Goal: Check status: Check status

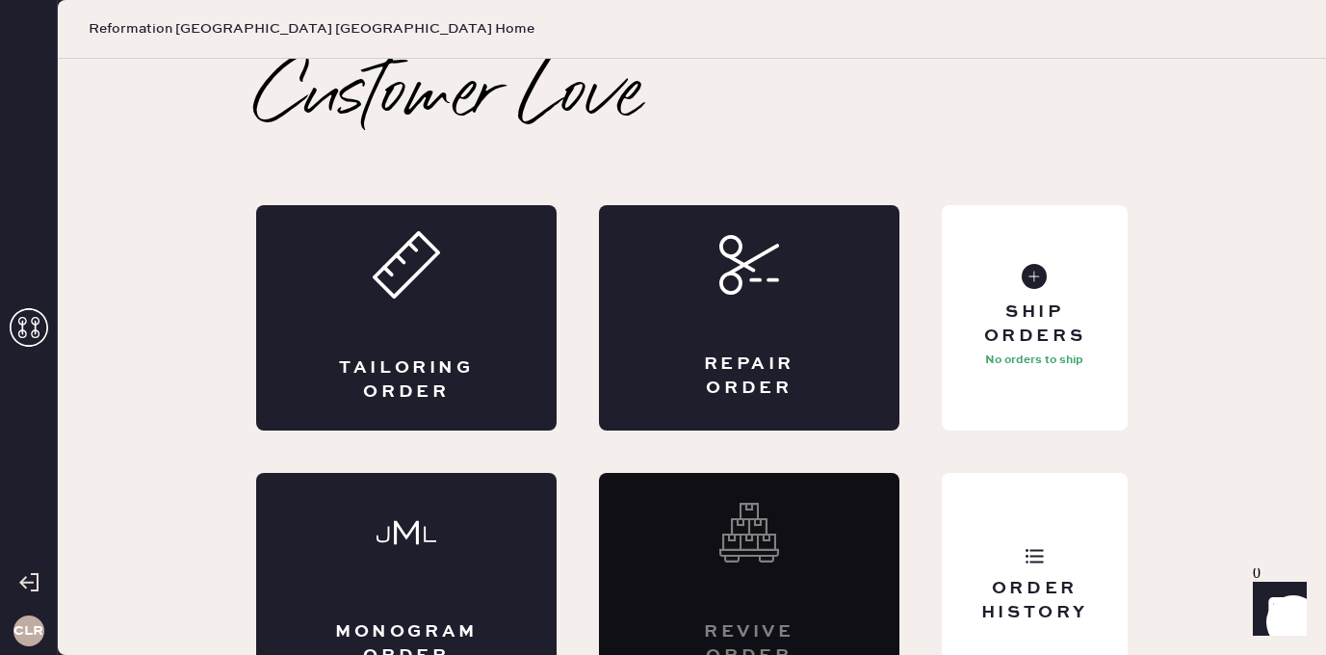
click at [13, 327] on icon at bounding box center [29, 327] width 39 height 39
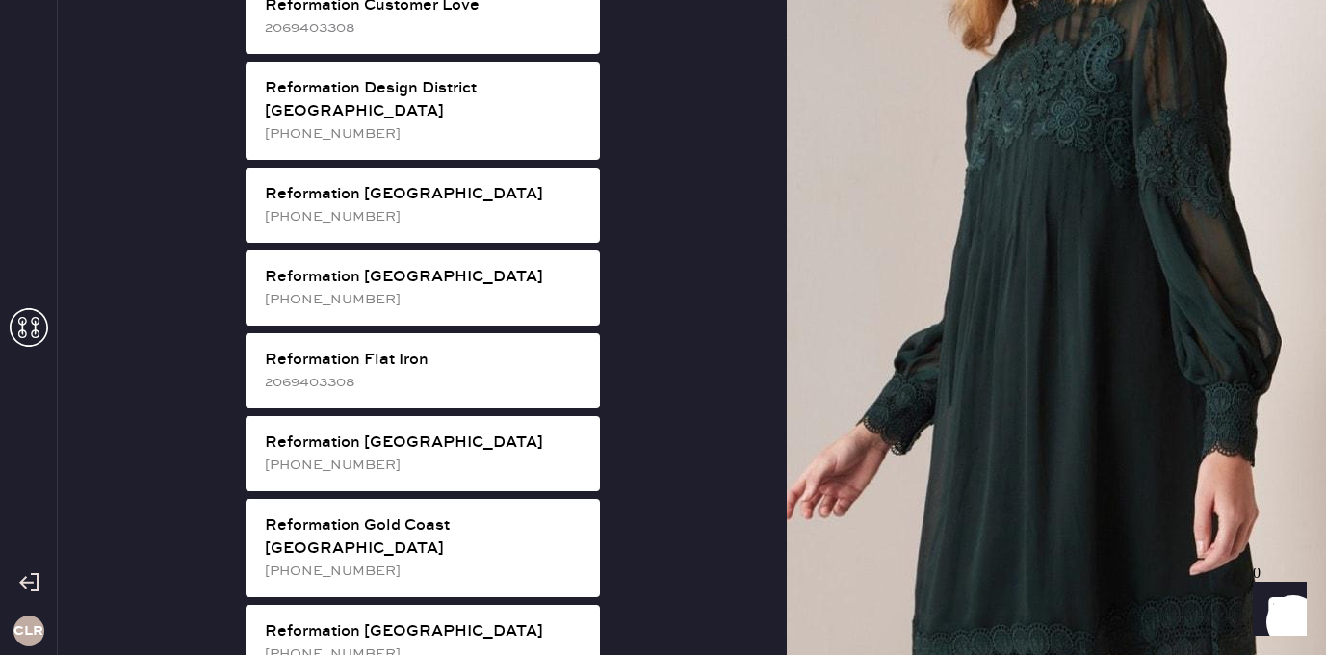
scroll to position [1067, 0]
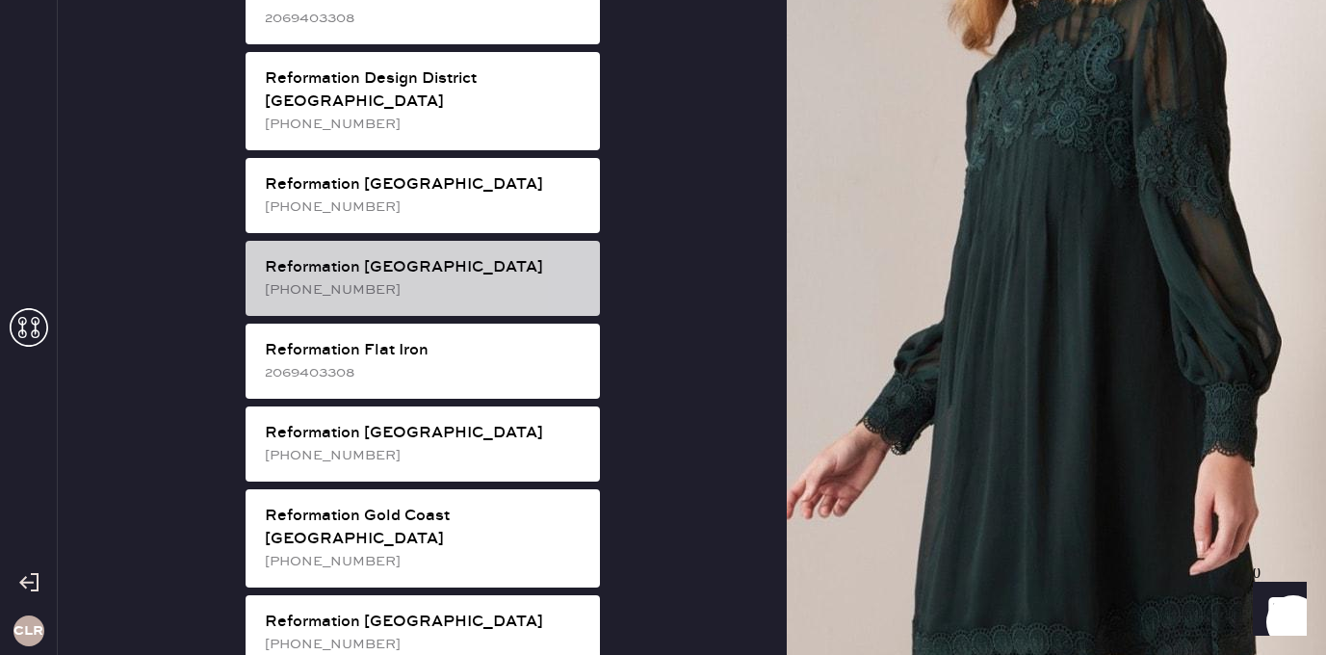
click at [456, 279] on div "[PHONE_NUMBER]" at bounding box center [425, 289] width 320 height 21
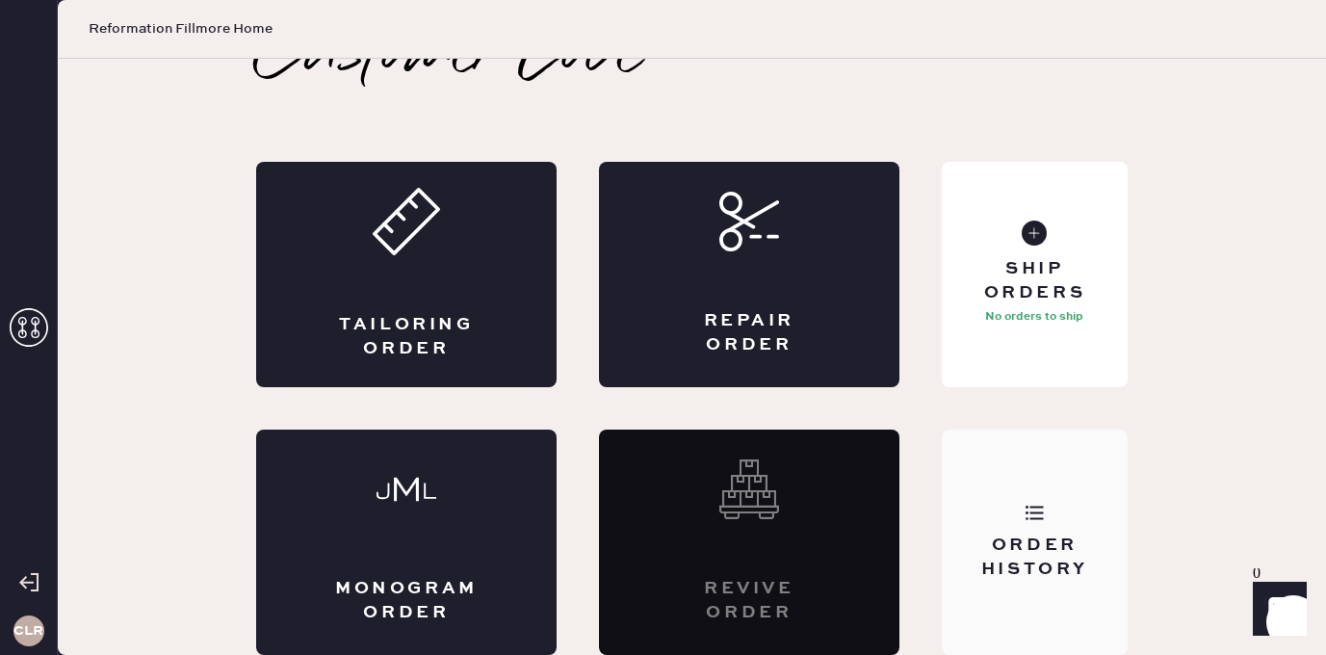
click at [1064, 491] on div "Order History" at bounding box center [1035, 542] width 186 height 225
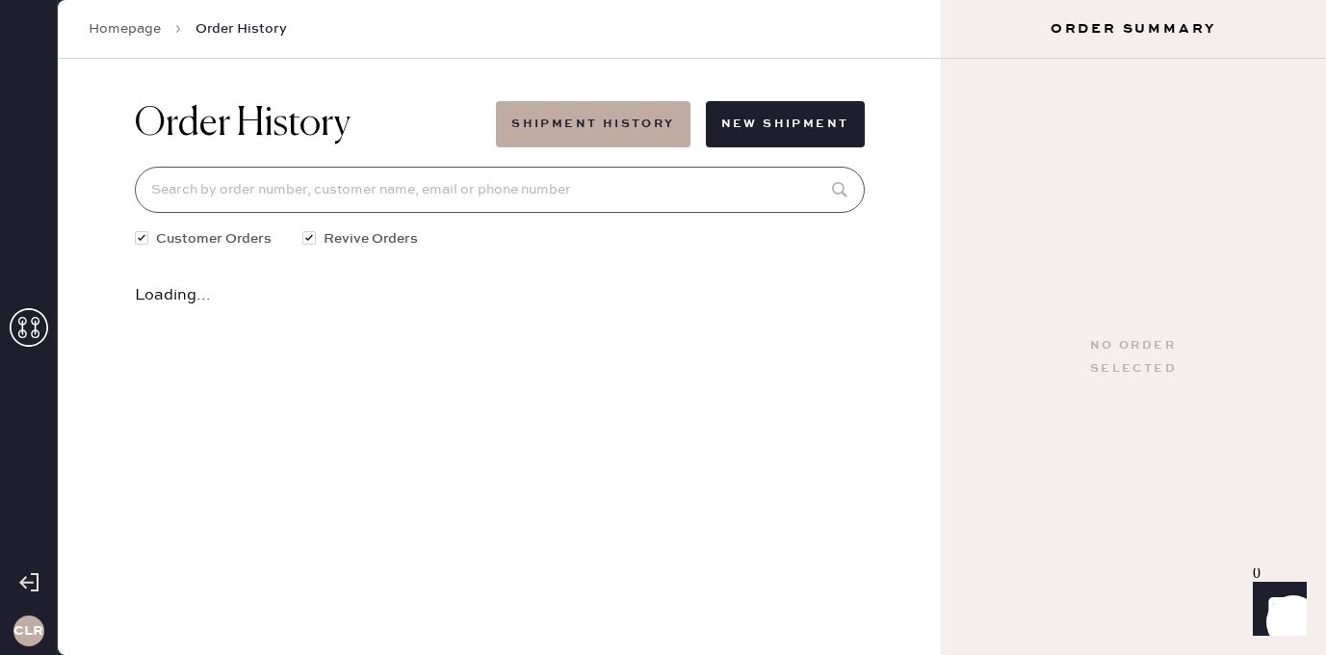
click at [522, 209] on input at bounding box center [500, 190] width 730 height 46
paste input "81019"
type input "81019"
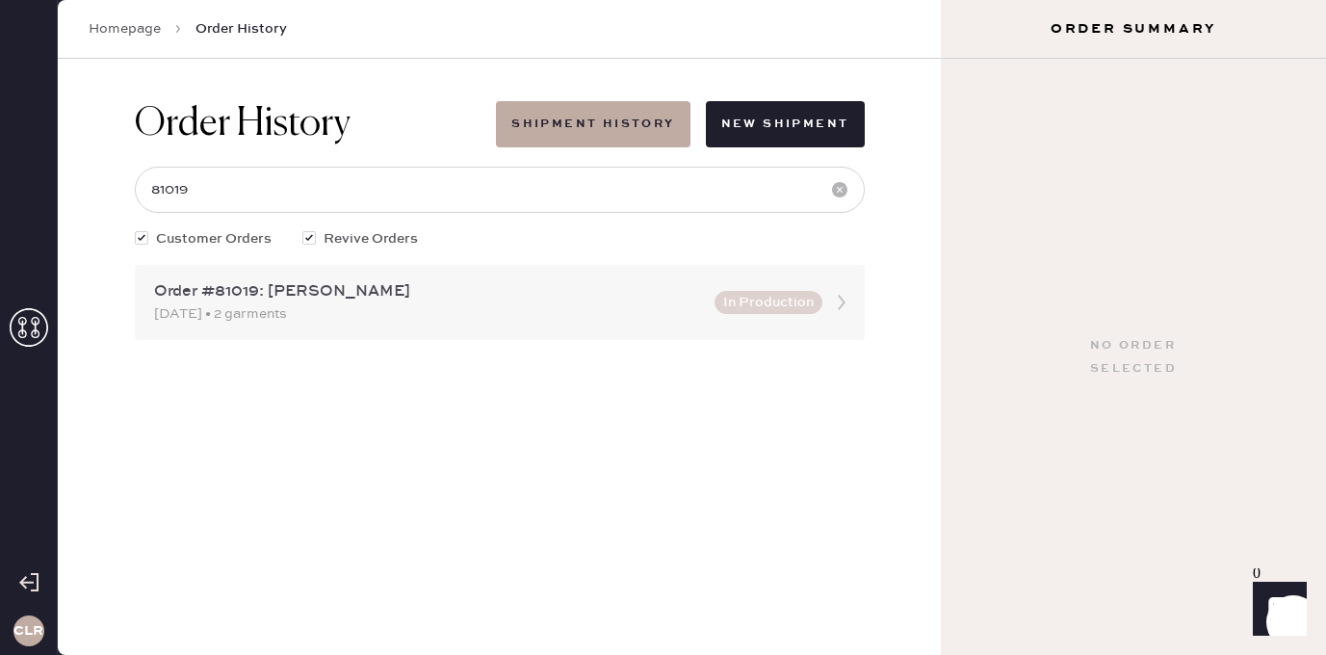
click at [269, 289] on div "Order #81019: [PERSON_NAME]" at bounding box center [428, 291] width 549 height 23
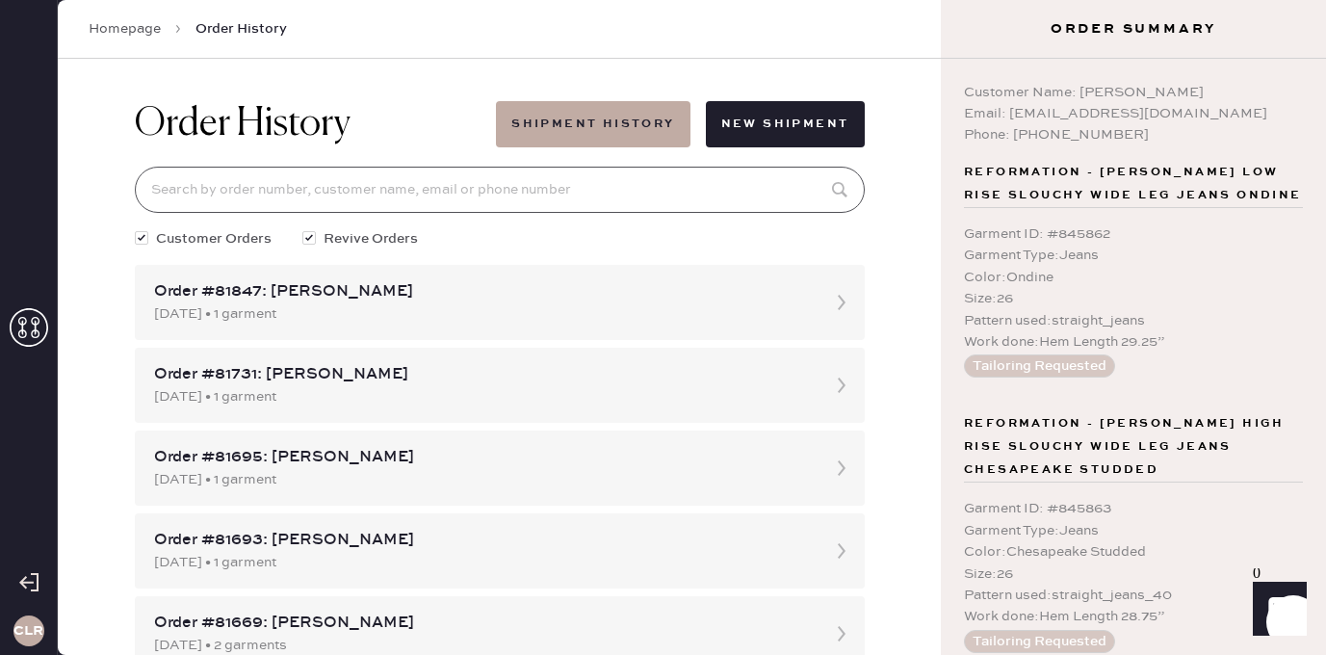
click at [338, 200] on input at bounding box center [500, 190] width 730 height 46
paste input "[PERSON_NAME]"
type input "[PERSON_NAME]"
drag, startPoint x: 1081, startPoint y: 93, endPoint x: 1208, endPoint y: 93, distance: 127.1
click at [1208, 93] on div "Customer Name: [PERSON_NAME]" at bounding box center [1133, 92] width 339 height 21
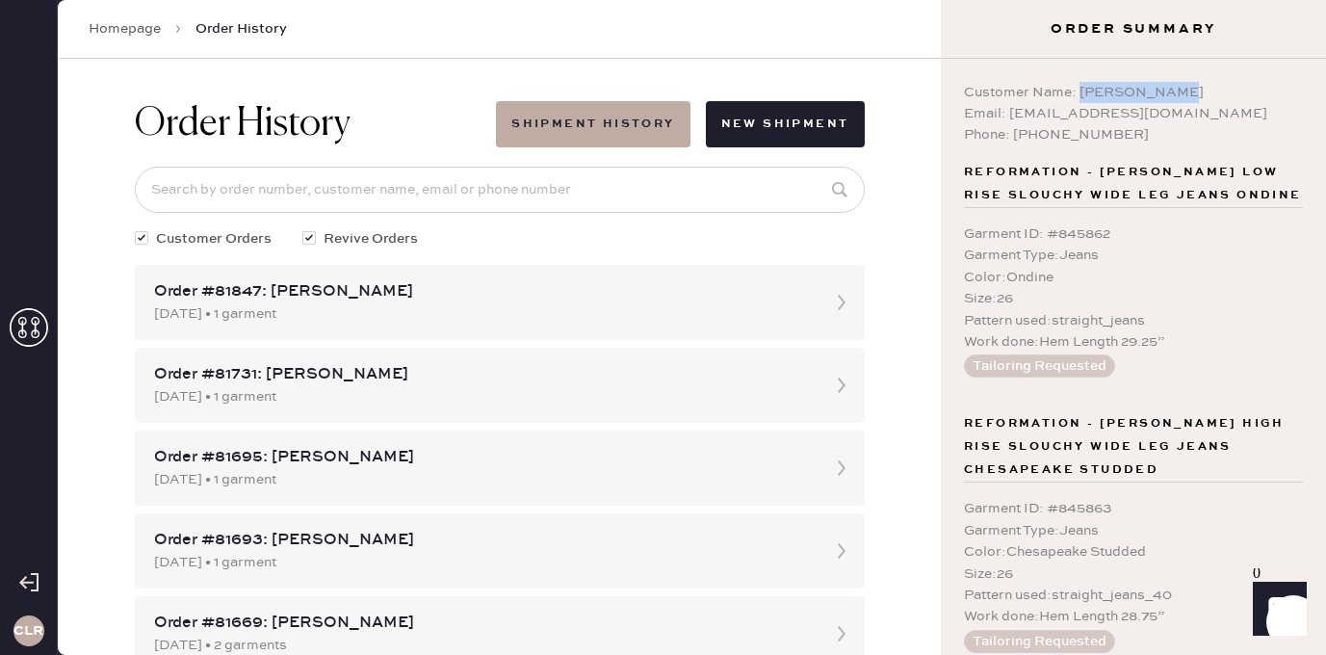
copy div "[PERSON_NAME]"
click at [291, 195] on input at bounding box center [500, 190] width 730 height 46
paste input "[PERSON_NAME]"
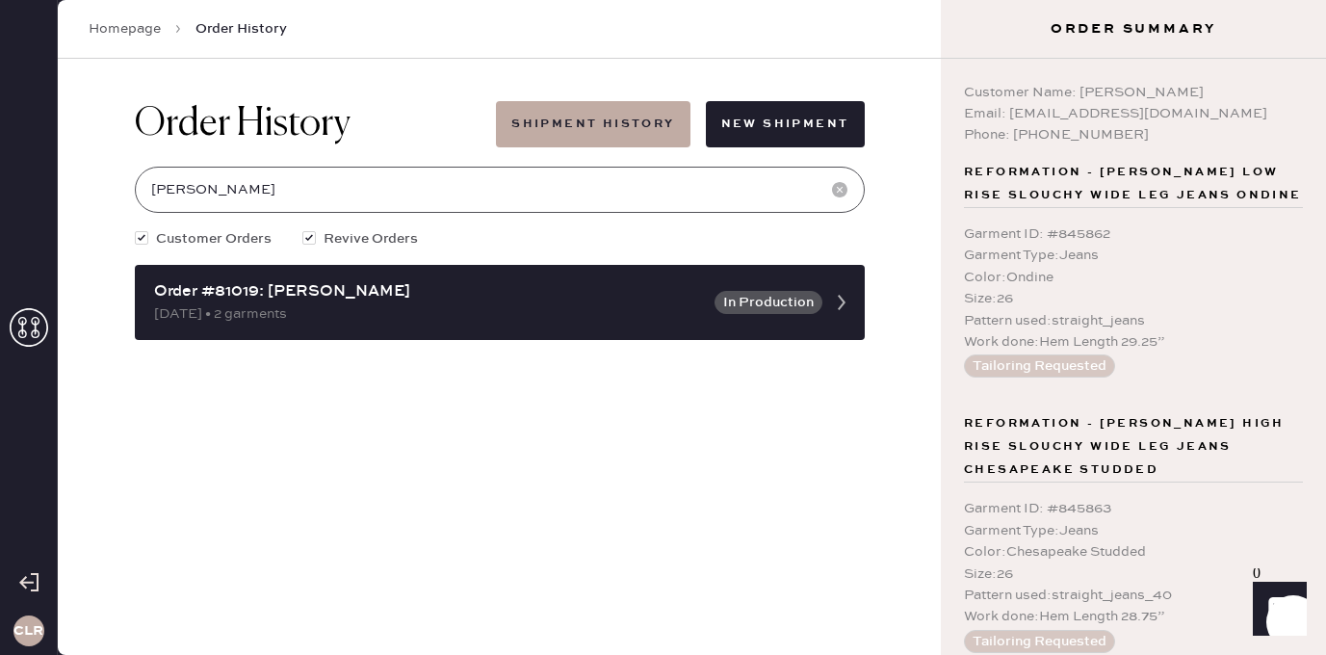
type input "[PERSON_NAME]"
click at [34, 315] on icon at bounding box center [29, 327] width 39 height 39
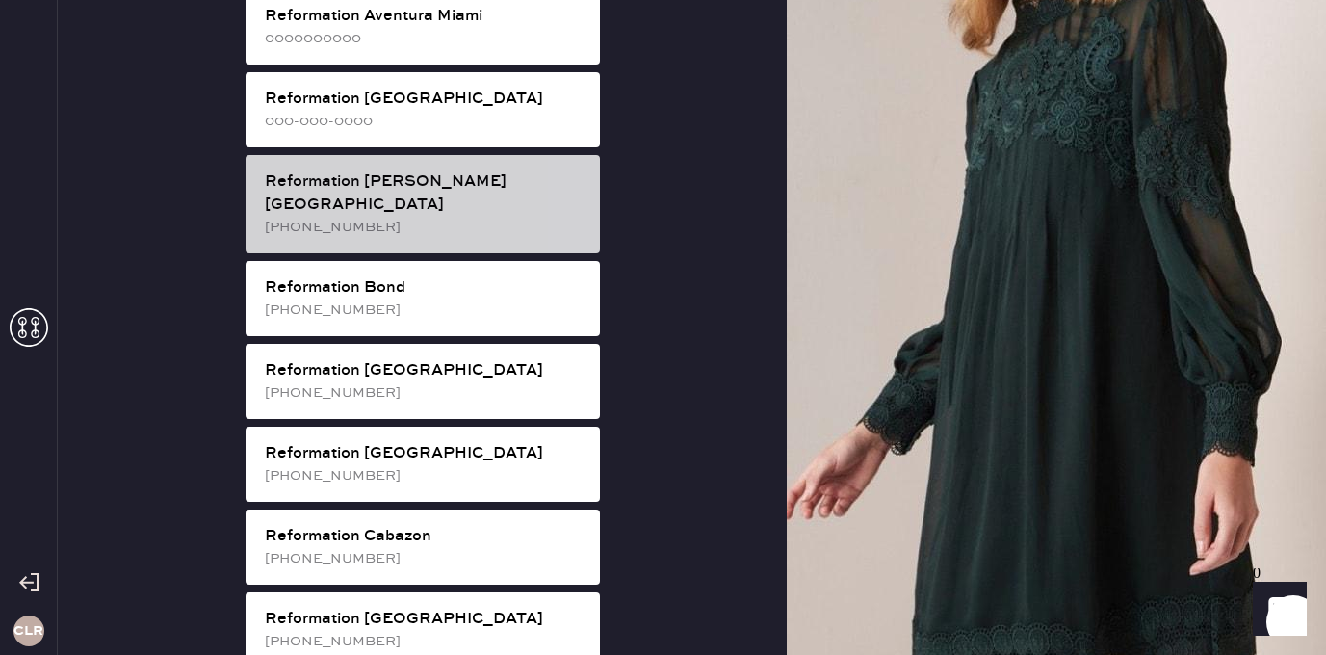
scroll to position [313, 0]
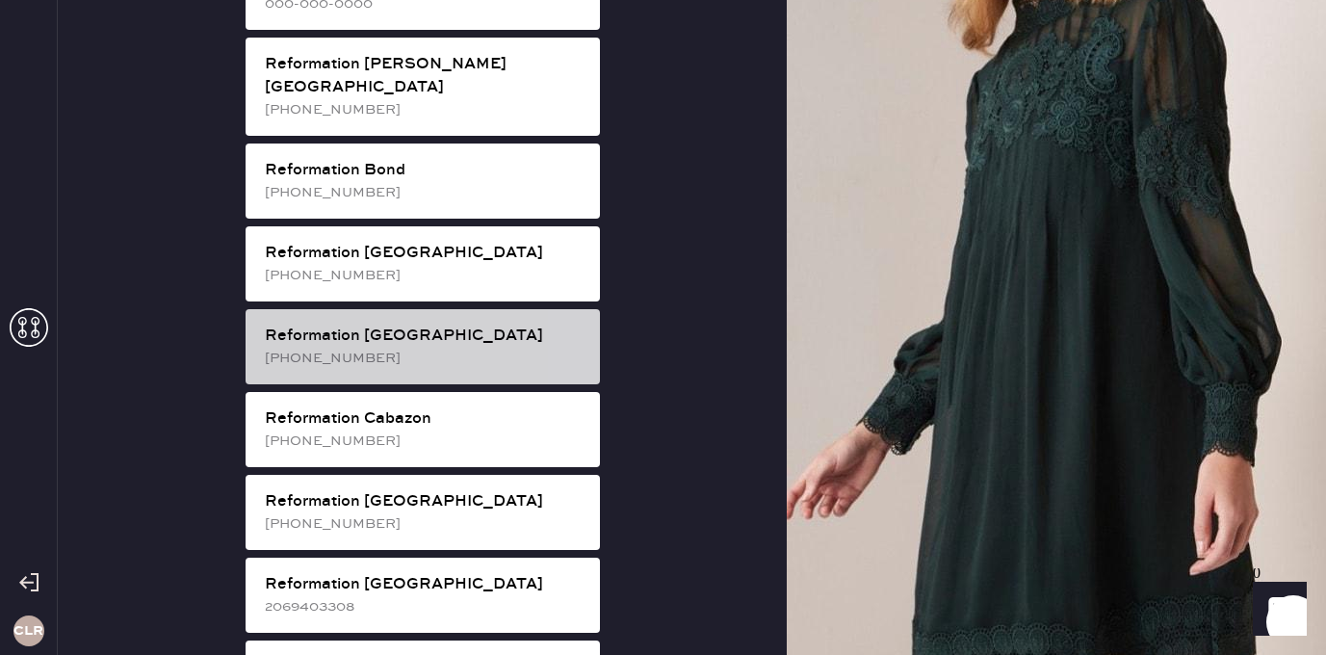
click at [475, 348] on div "[PHONE_NUMBER]" at bounding box center [425, 358] width 320 height 21
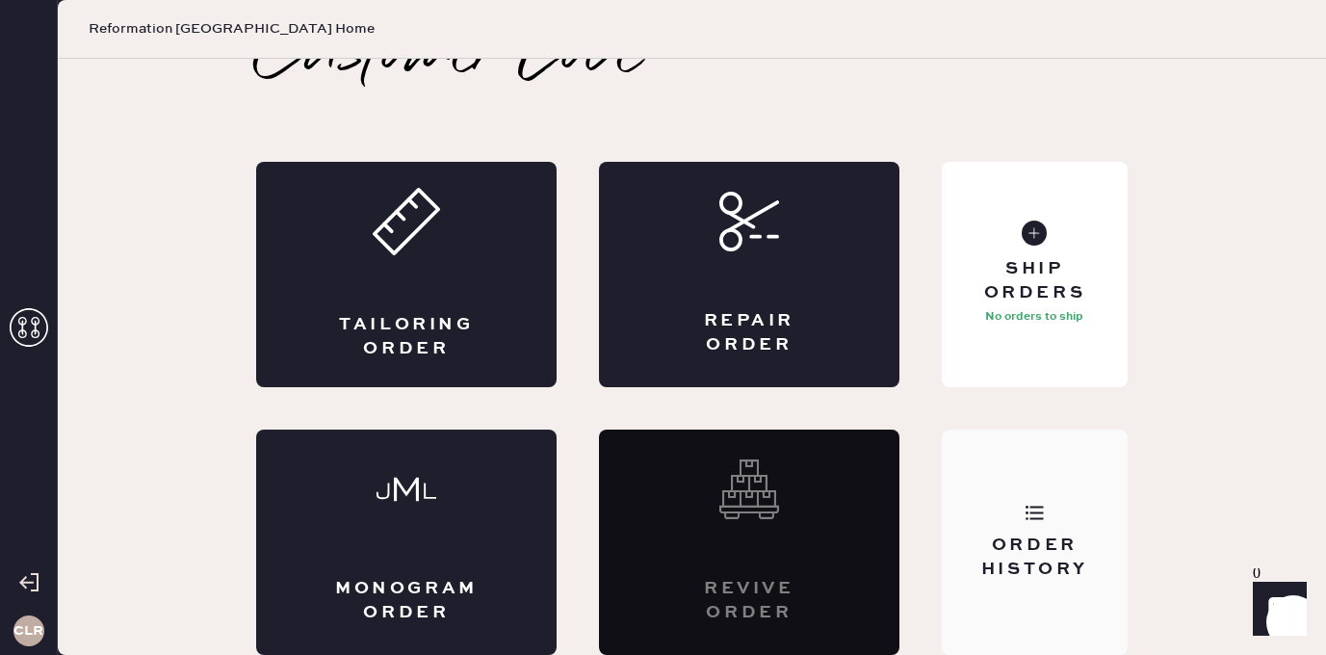
click at [973, 517] on div "Order History" at bounding box center [1035, 542] width 186 height 225
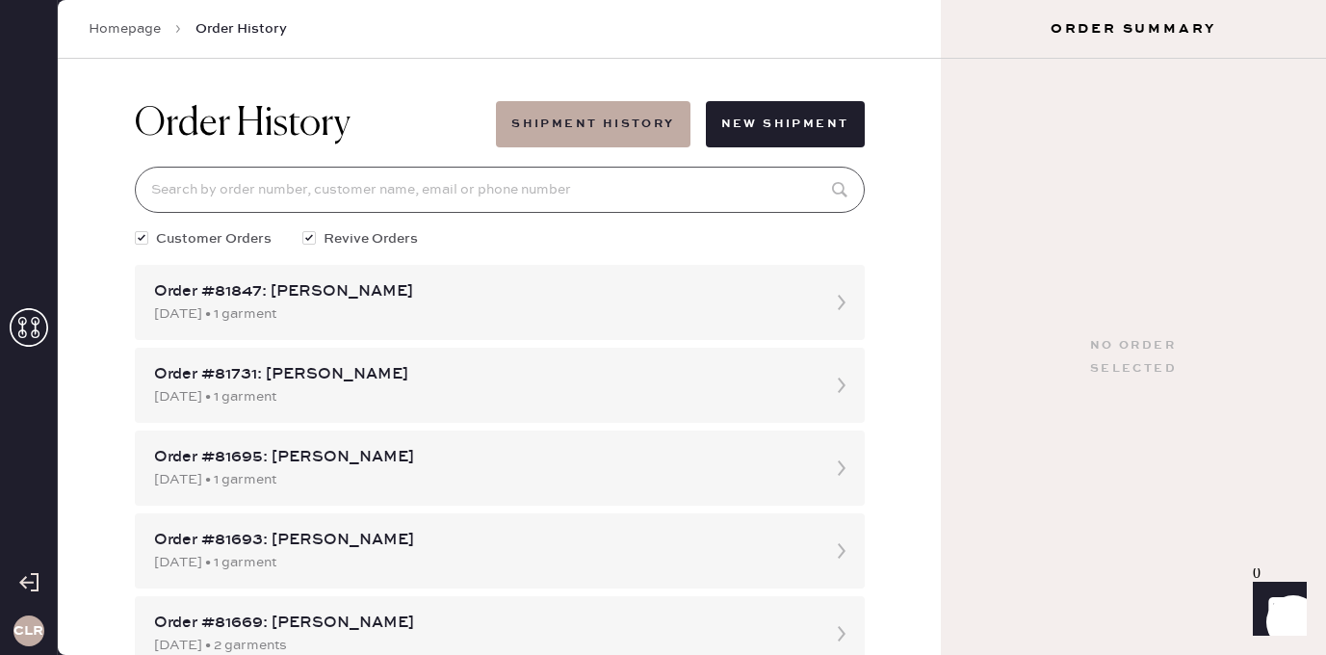
click at [478, 180] on input at bounding box center [500, 190] width 730 height 46
paste input "80182"
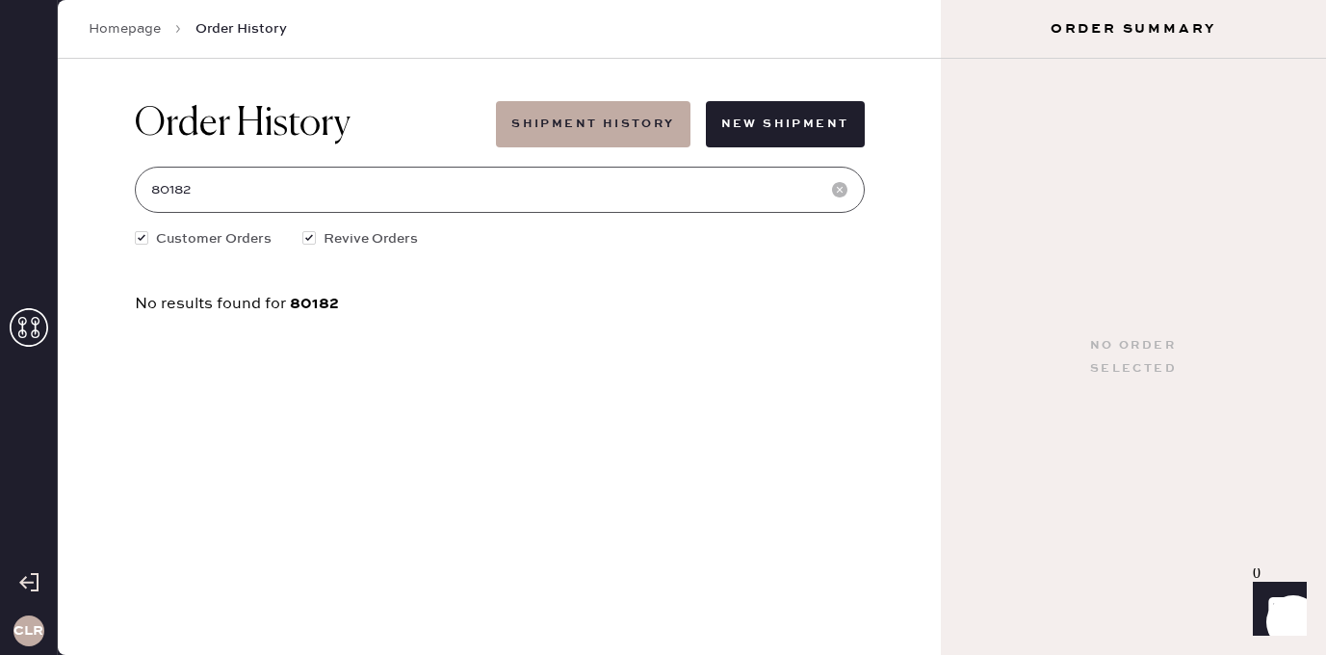
click at [224, 191] on input "80182" at bounding box center [500, 190] width 730 height 46
type input "80182"
click at [39, 325] on icon at bounding box center [29, 327] width 39 height 39
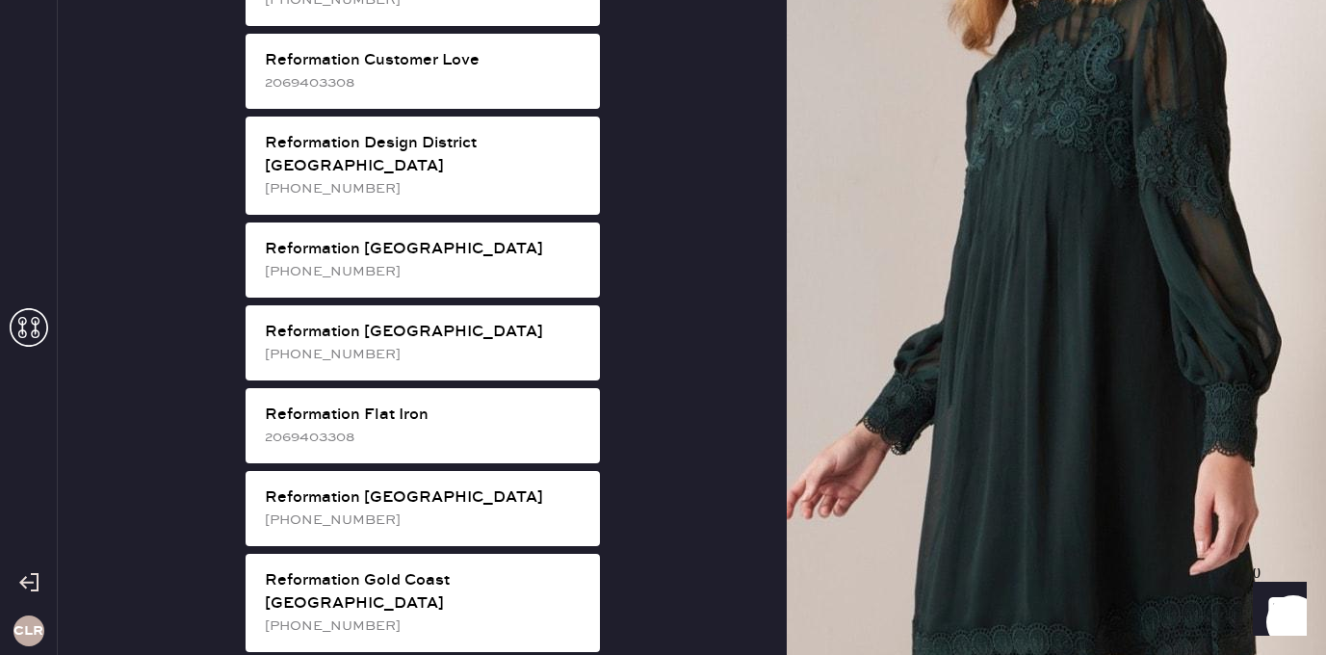
scroll to position [1037, 0]
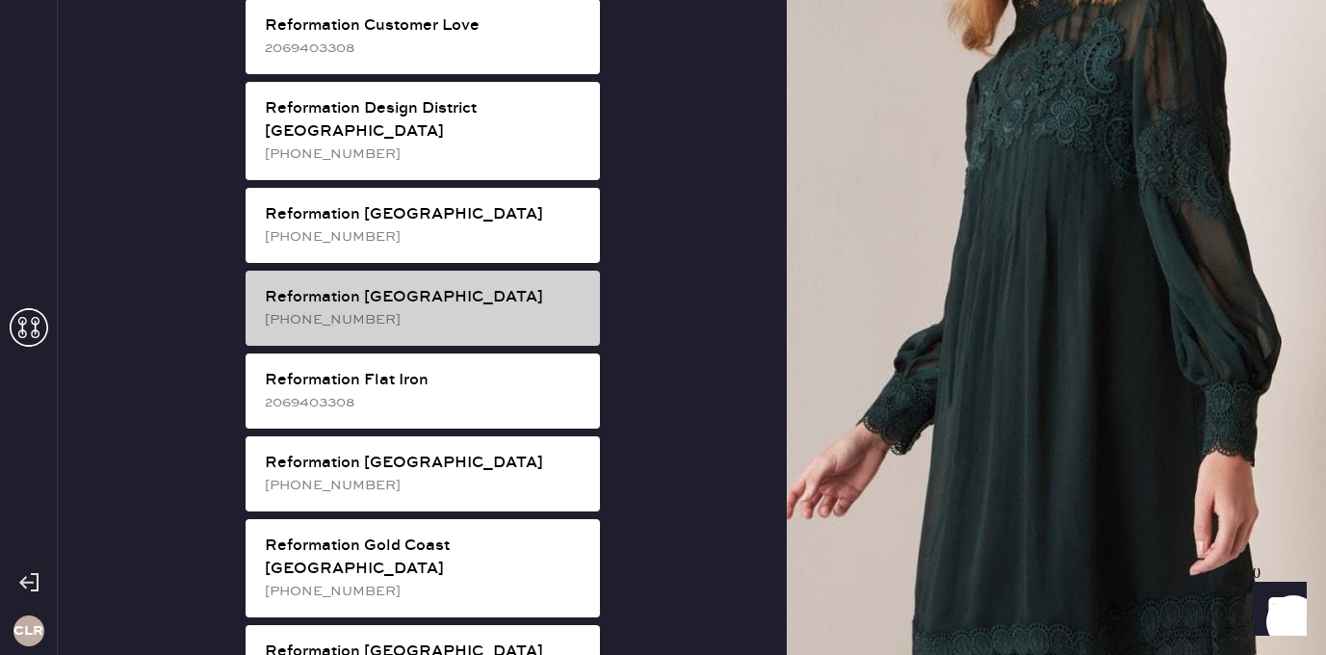
click at [451, 286] on div "Reformation [GEOGRAPHIC_DATA]" at bounding box center [425, 297] width 320 height 23
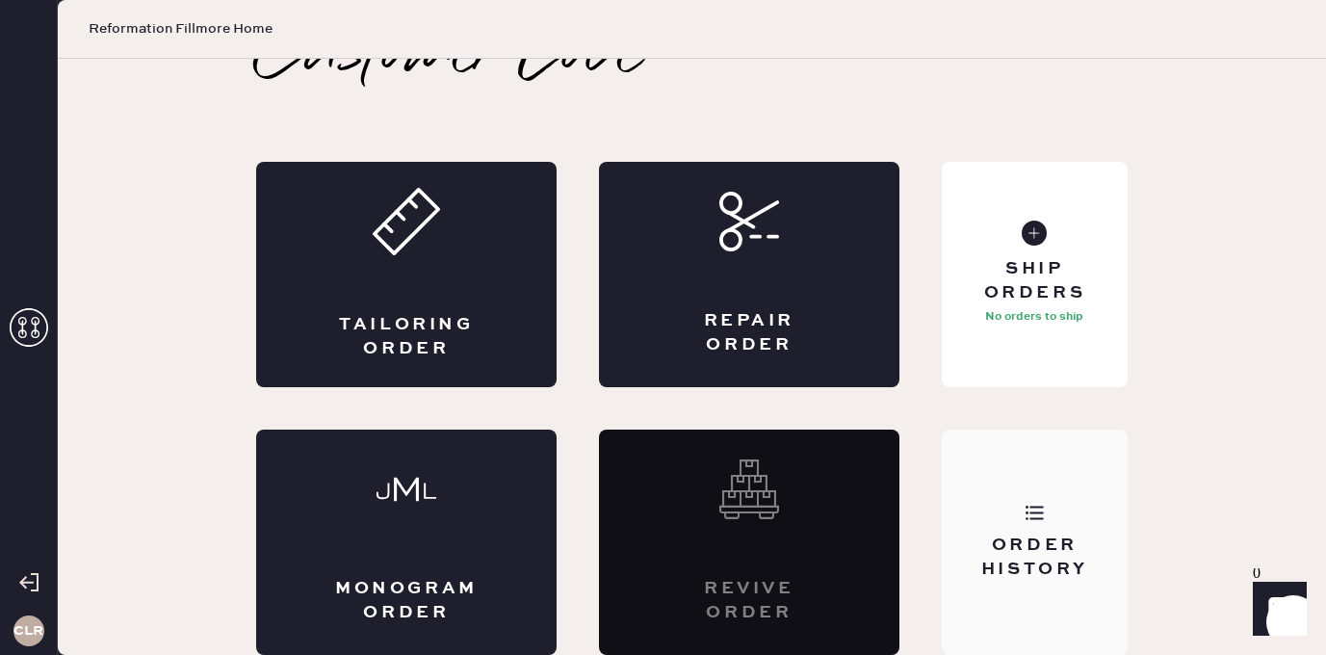
click at [1040, 506] on use at bounding box center [1035, 513] width 18 height 14
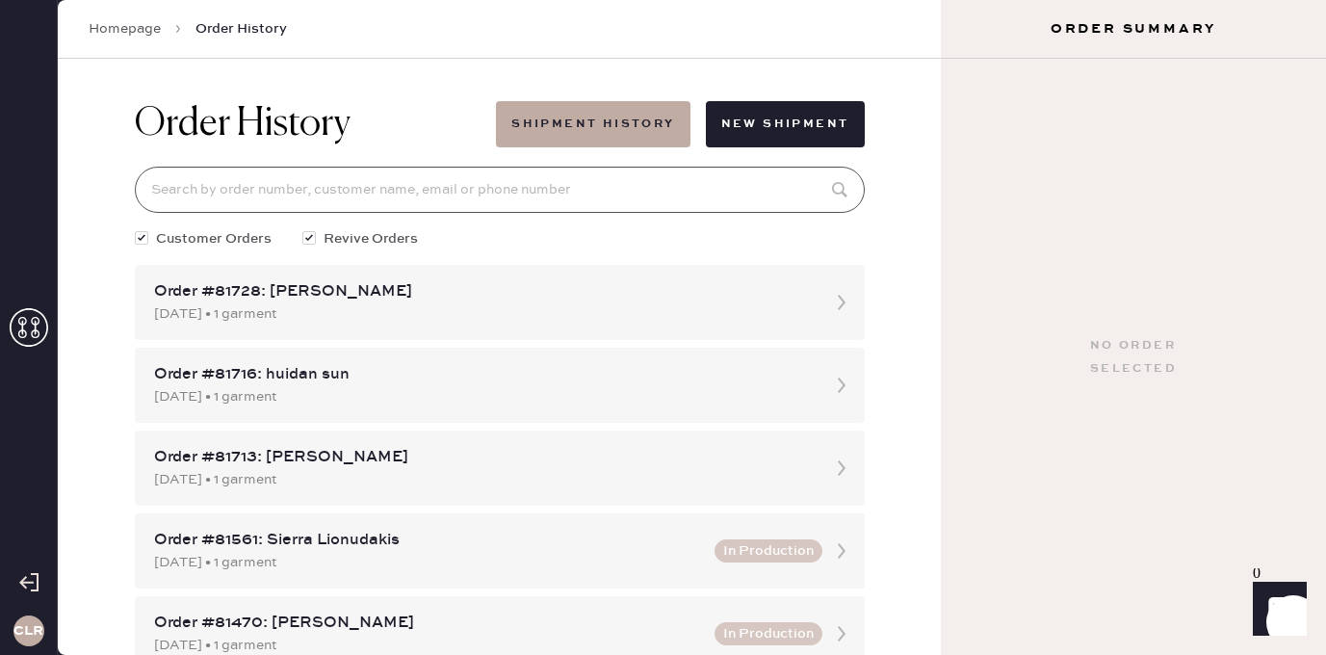
click at [532, 188] on input at bounding box center [500, 190] width 730 height 46
paste input "80182"
type input "80182"
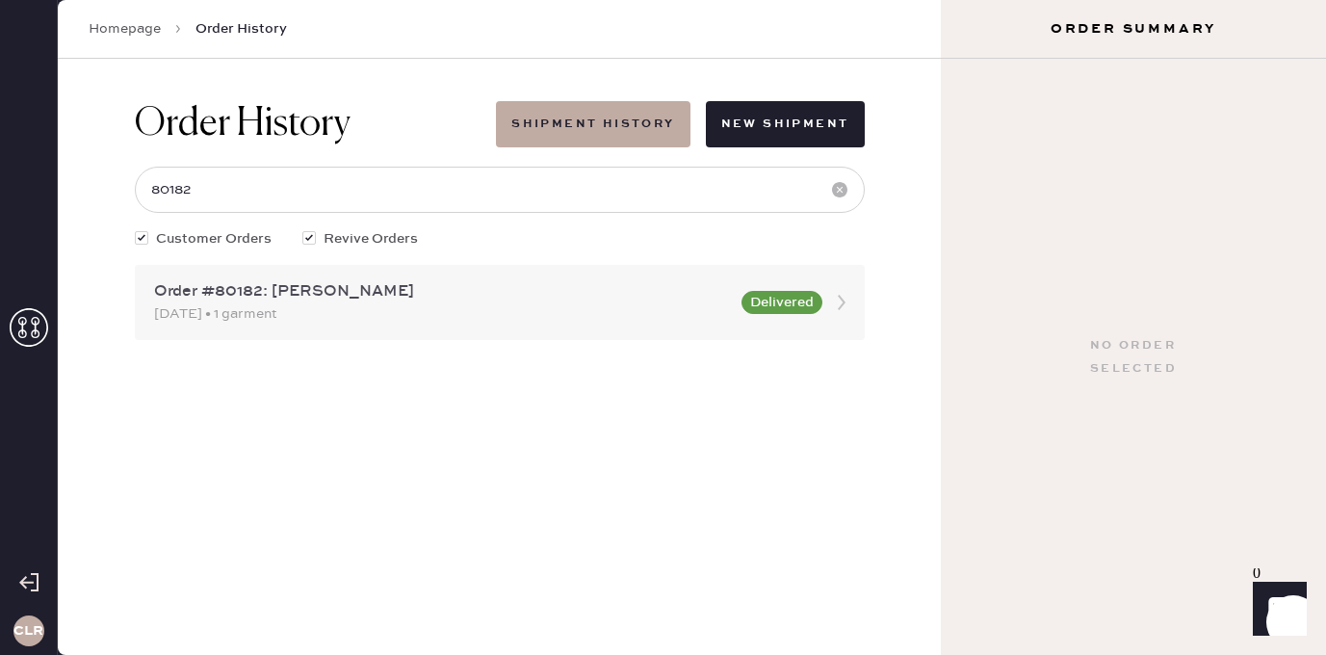
click at [334, 287] on div "Order #80182: [PERSON_NAME]" at bounding box center [442, 291] width 576 height 23
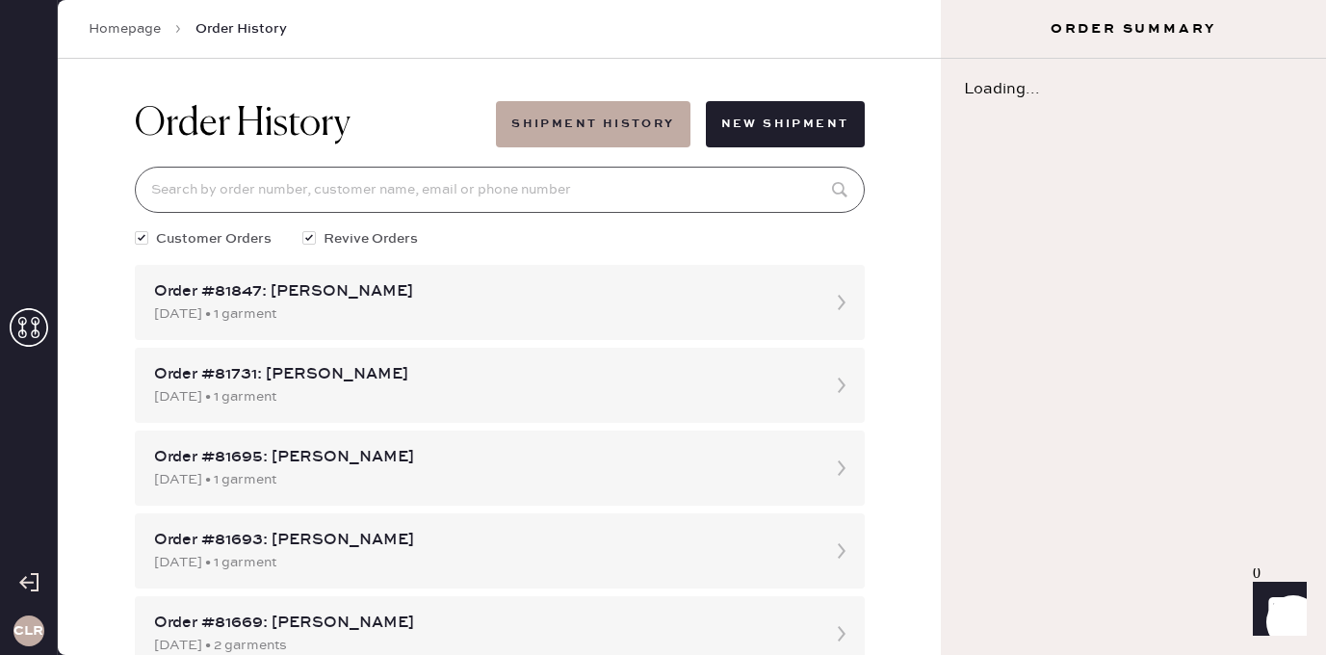
click at [327, 193] on input at bounding box center [500, 190] width 730 height 46
paste input "80182"
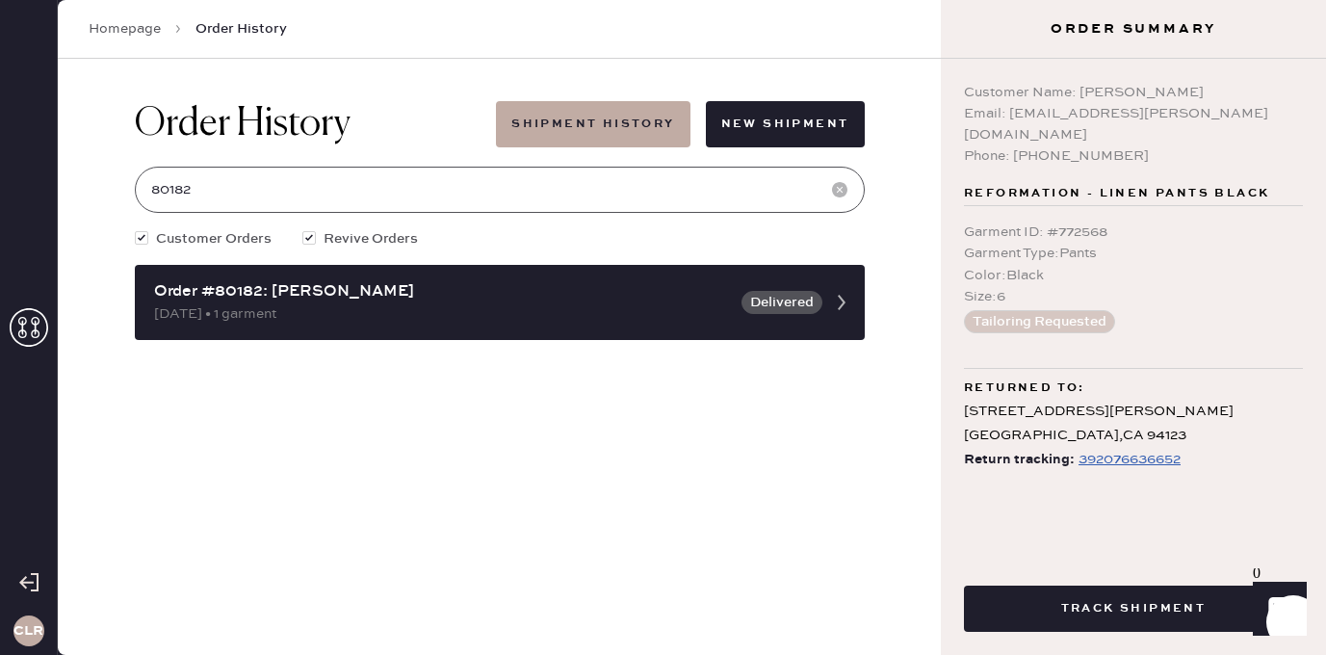
type input "80182"
drag, startPoint x: 1007, startPoint y: 114, endPoint x: 1152, endPoint y: 115, distance: 144.5
click at [1152, 115] on div "Email: [EMAIL_ADDRESS][PERSON_NAME][DOMAIN_NAME]" at bounding box center [1133, 124] width 339 height 42
copy div "[EMAIL_ADDRESS][PERSON_NAME][DOMAIN_NAME]"
click at [23, 331] on icon at bounding box center [29, 327] width 39 height 39
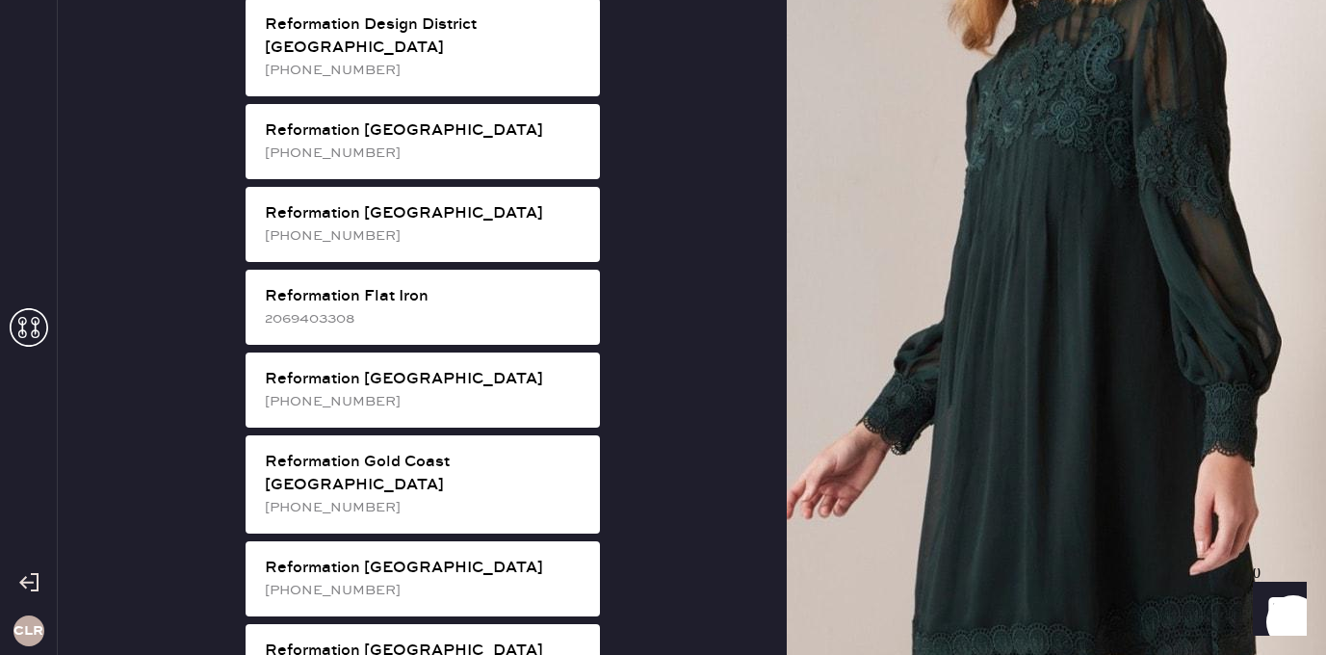
scroll to position [1129, 0]
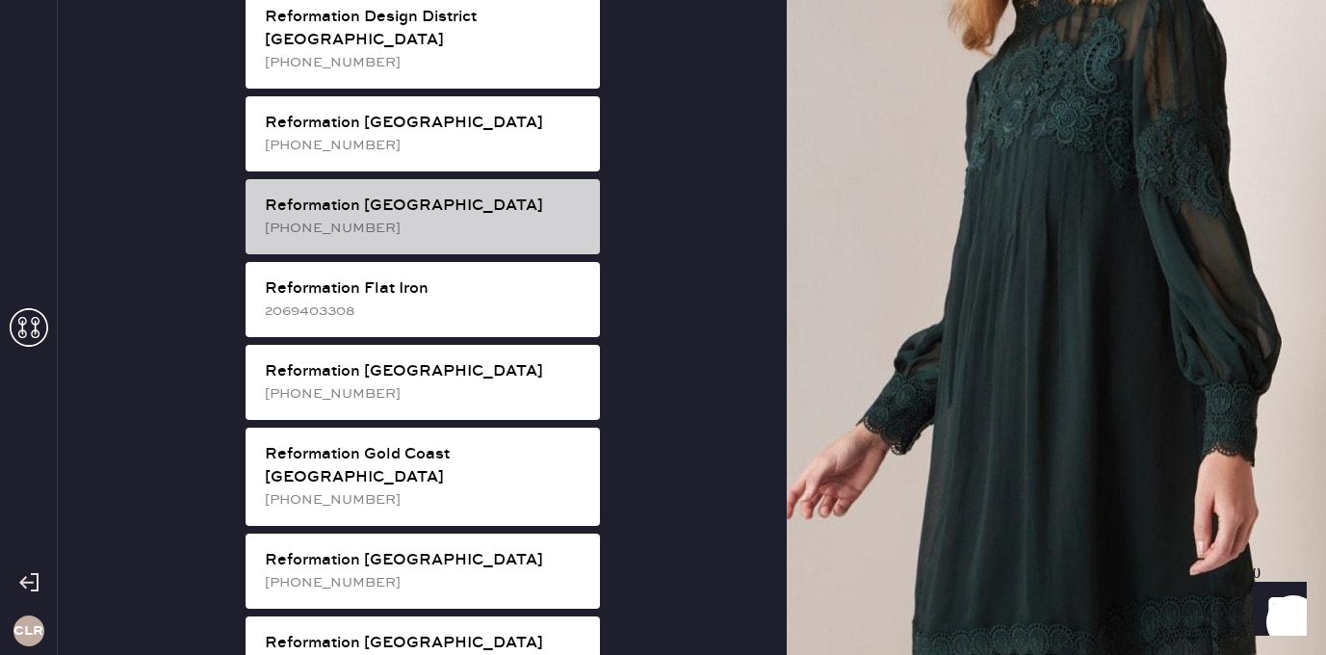
click at [508, 195] on div "Reformation [GEOGRAPHIC_DATA]" at bounding box center [425, 206] width 320 height 23
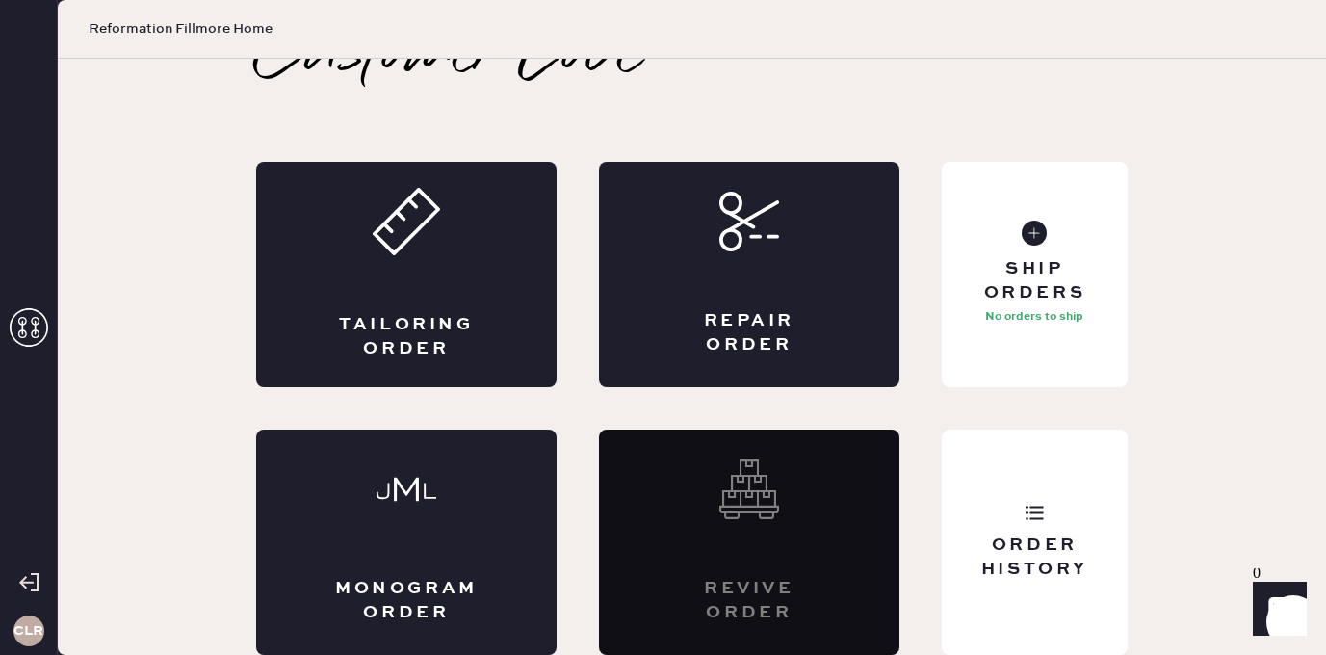
scroll to position [43, 0]
click at [1029, 442] on div "Order History" at bounding box center [1035, 542] width 186 height 225
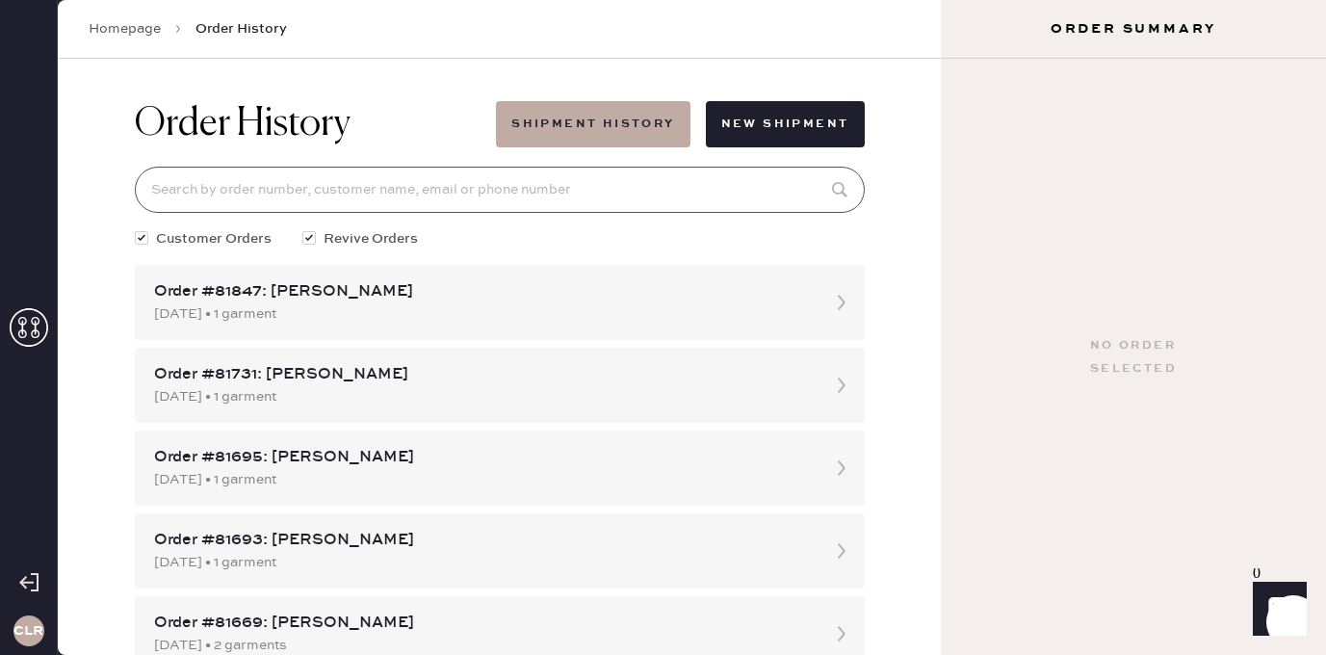
click at [486, 201] on input at bounding box center [500, 190] width 730 height 46
paste input "80946"
type input "80946"
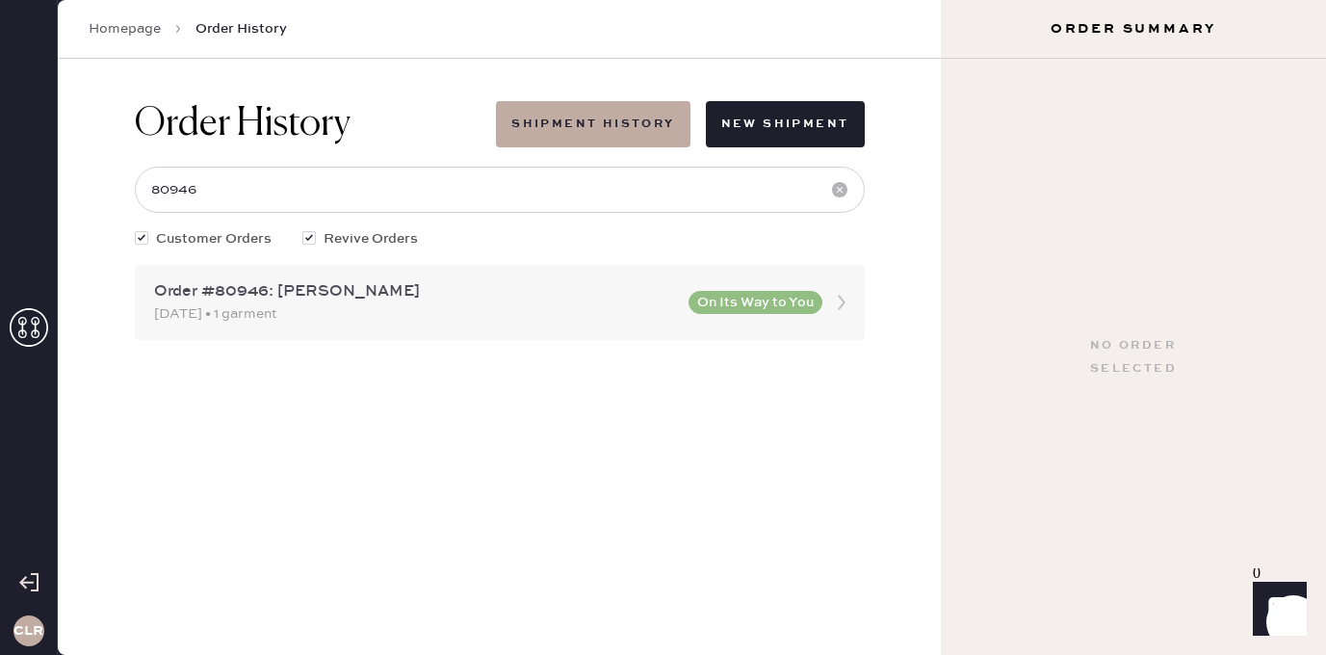
click at [414, 298] on div "Order #80946: [PERSON_NAME]" at bounding box center [415, 291] width 523 height 23
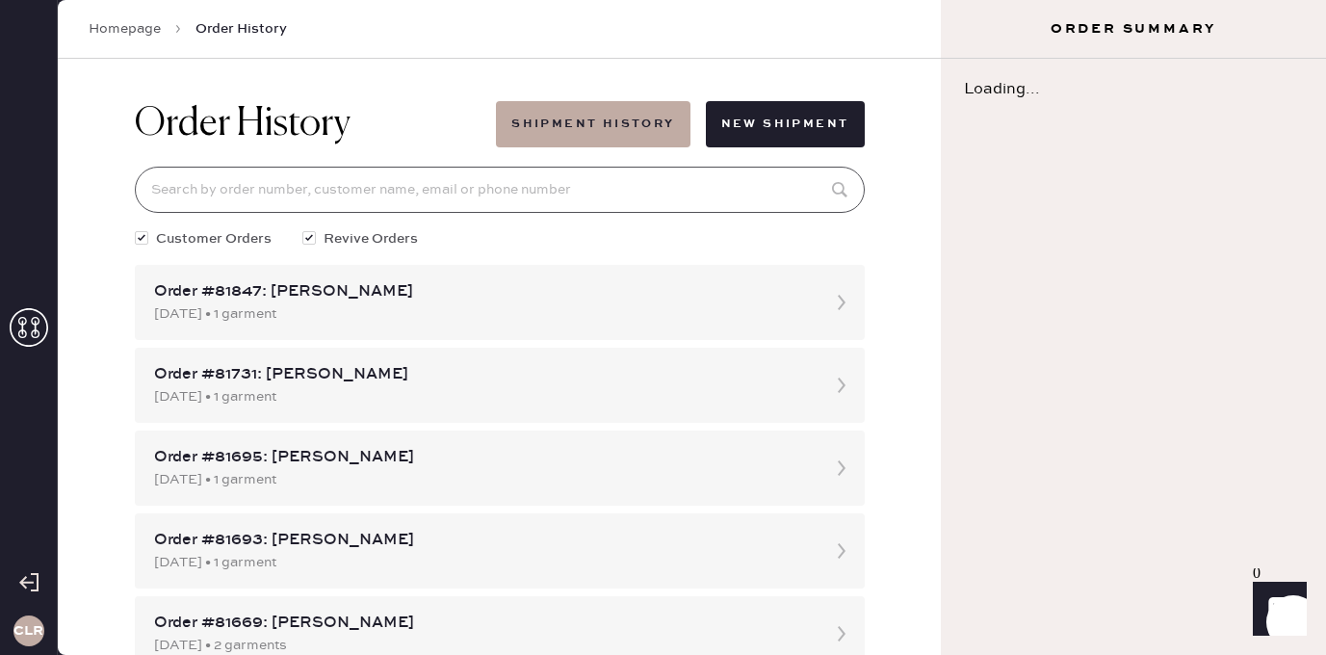
click at [388, 187] on input at bounding box center [500, 190] width 730 height 46
paste input "80946"
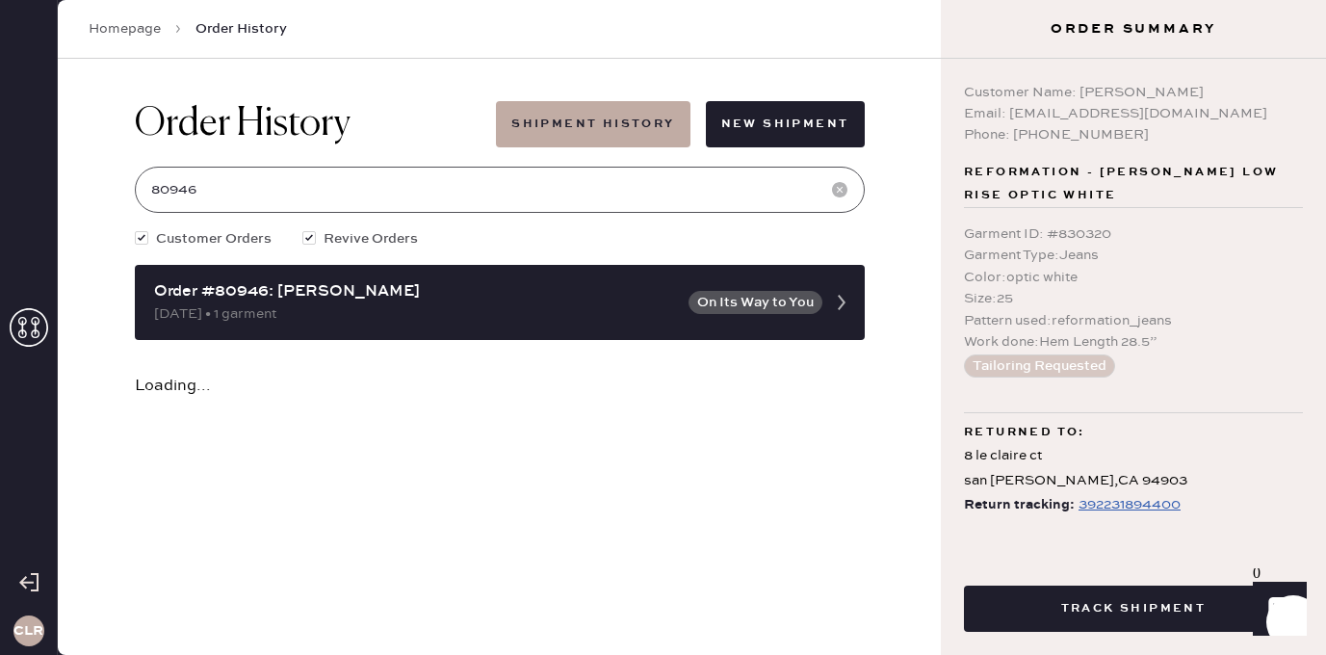
type input "80946"
